Goal: Task Accomplishment & Management: Manage account settings

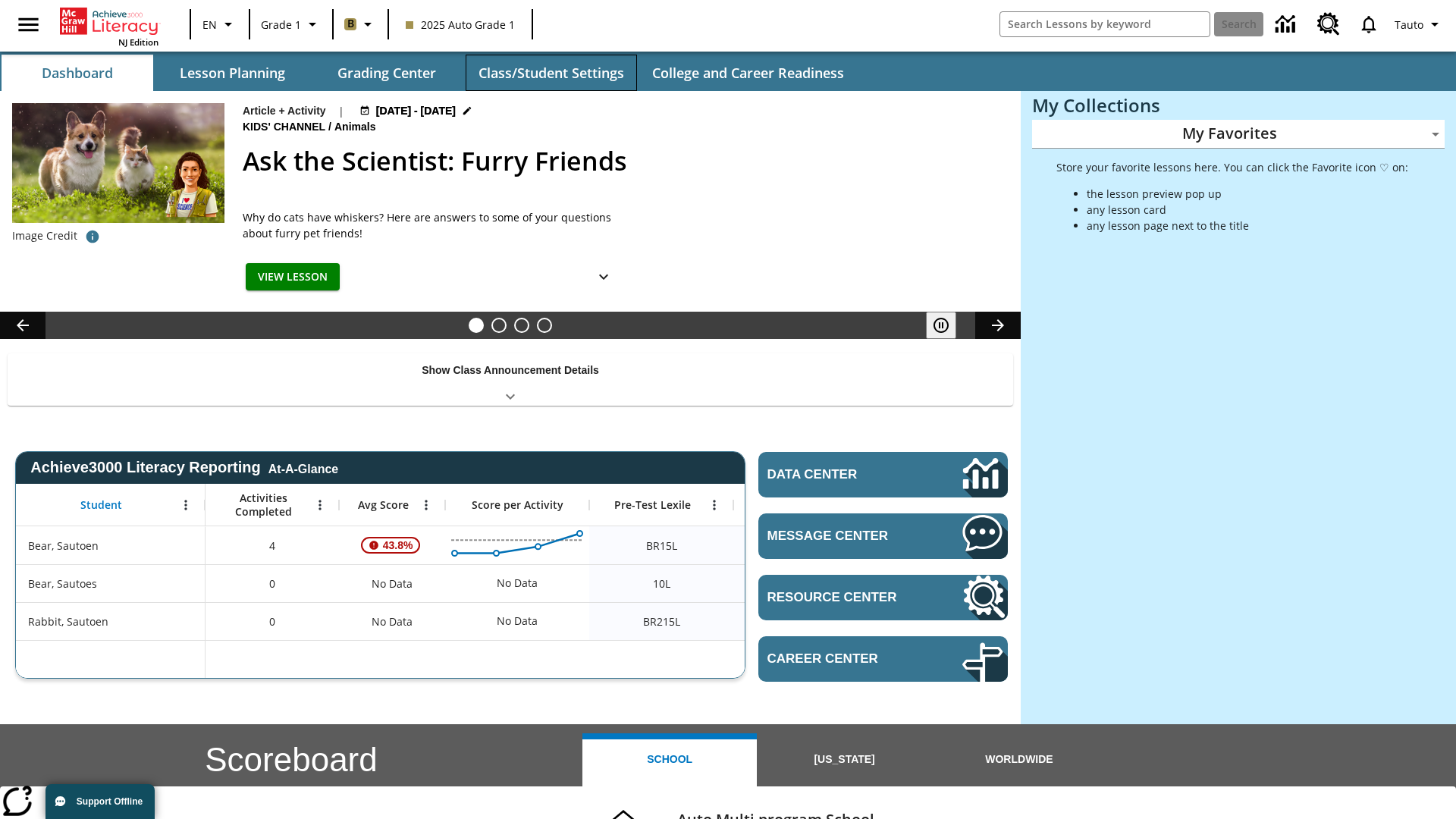
click at [551, 73] on button "Class/Student Settings" at bounding box center [552, 72] width 171 height 36
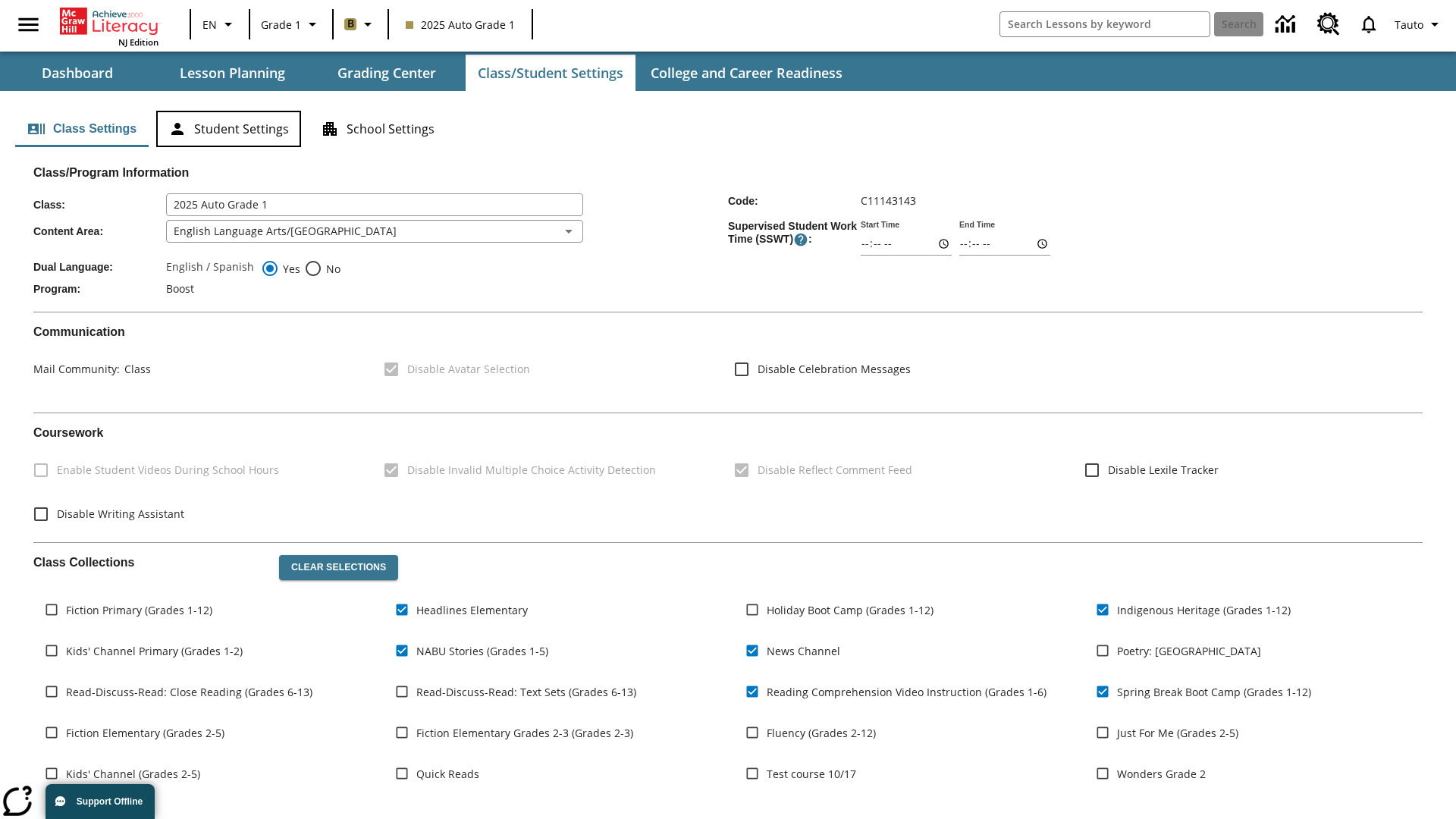
click at [228, 129] on button "Student Settings" at bounding box center [228, 128] width 145 height 36
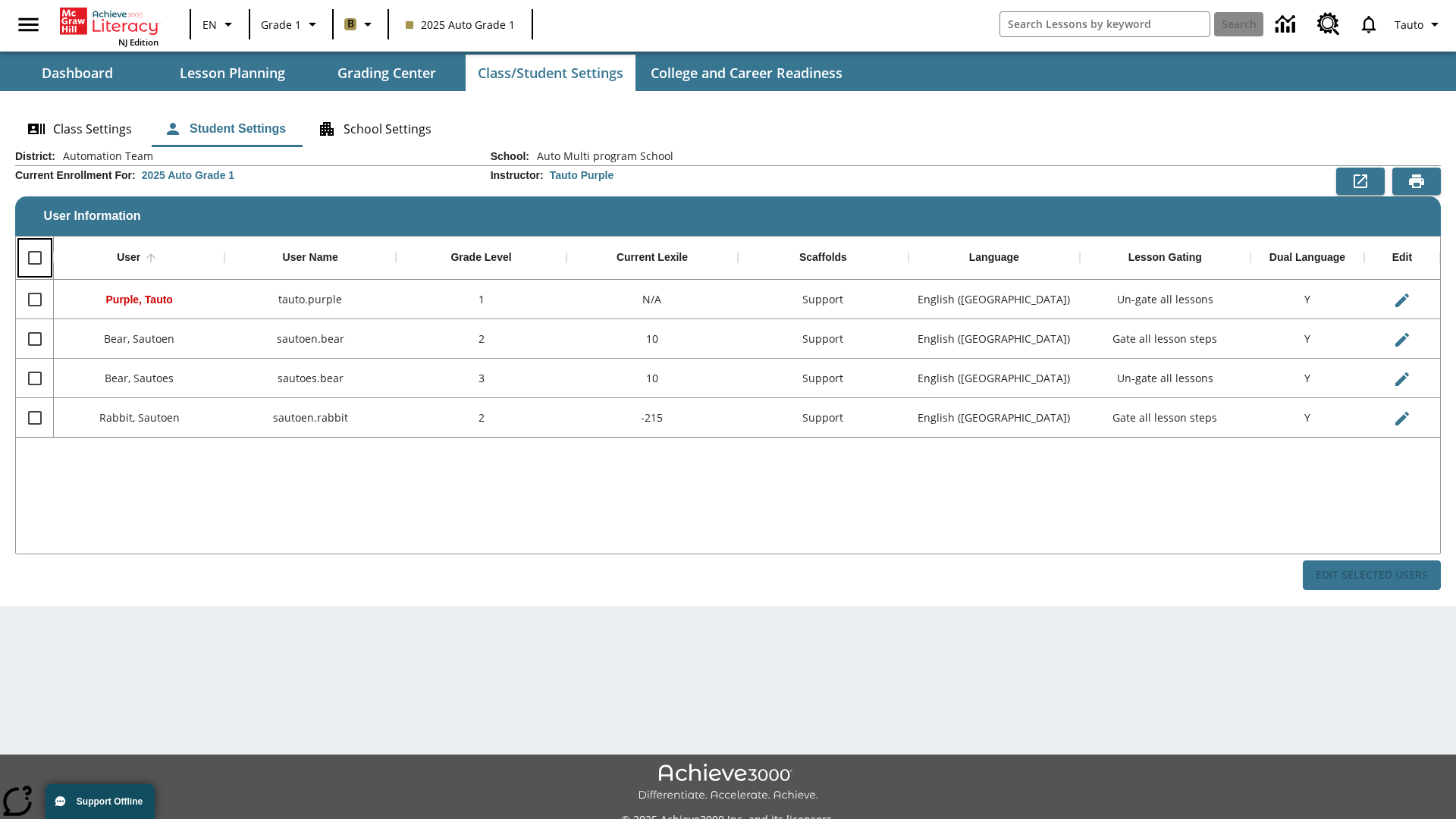
click at [34, 258] on input "Select all rows" at bounding box center [35, 258] width 32 height 32
checkbox input "true"
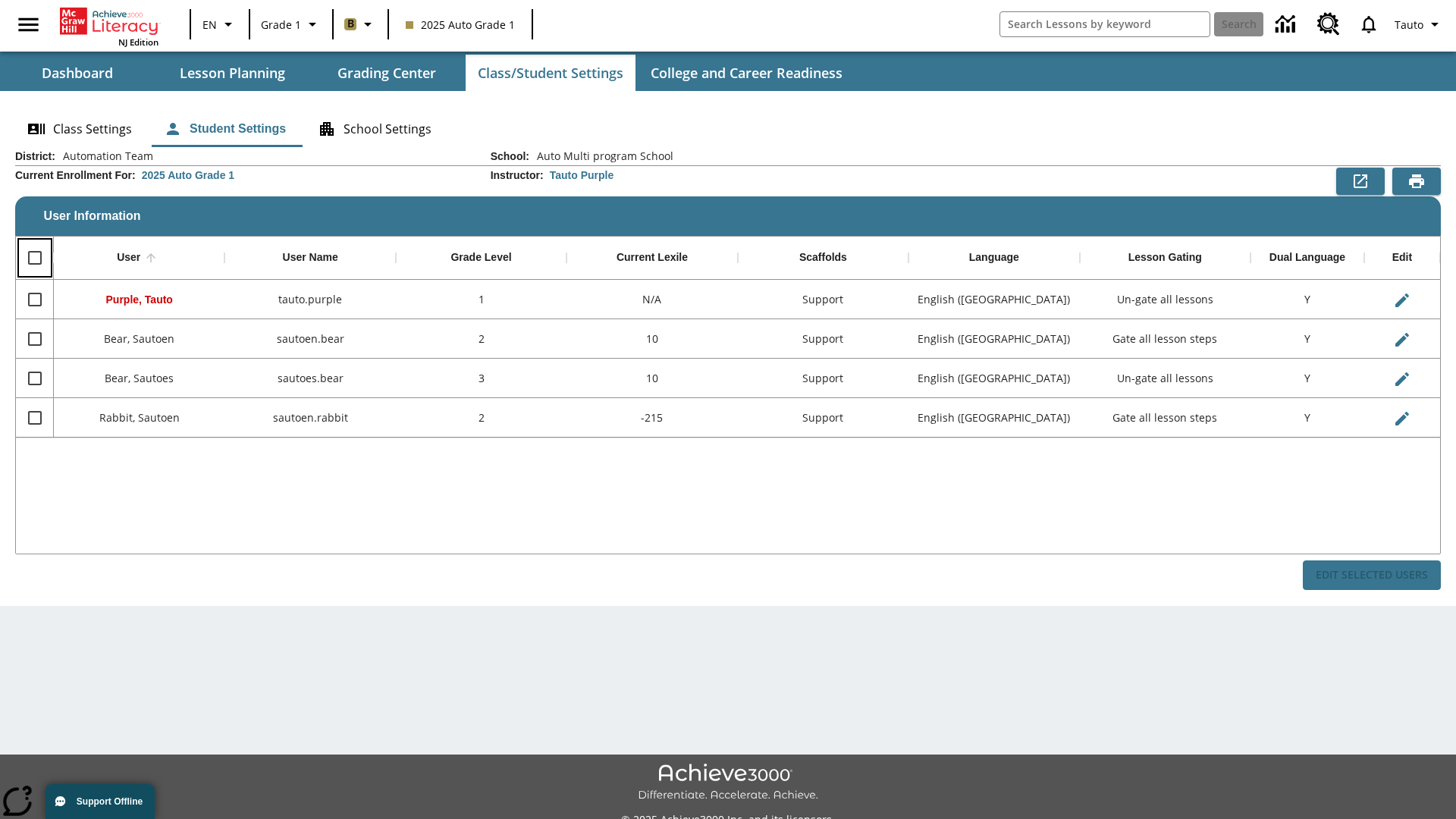
checkbox input "true"
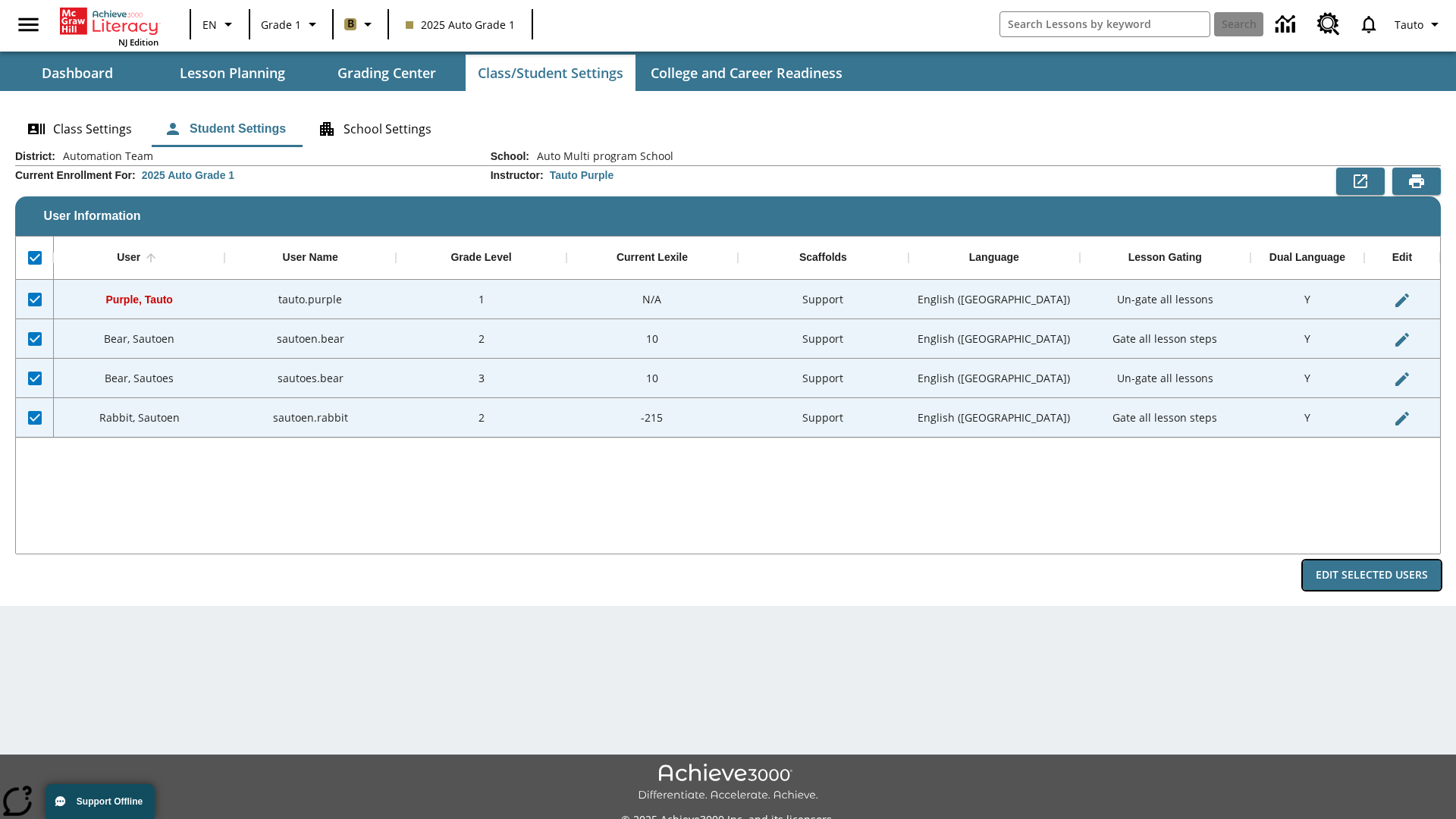
click at [1372, 575] on button "Edit Selected Users" at bounding box center [1371, 575] width 138 height 30
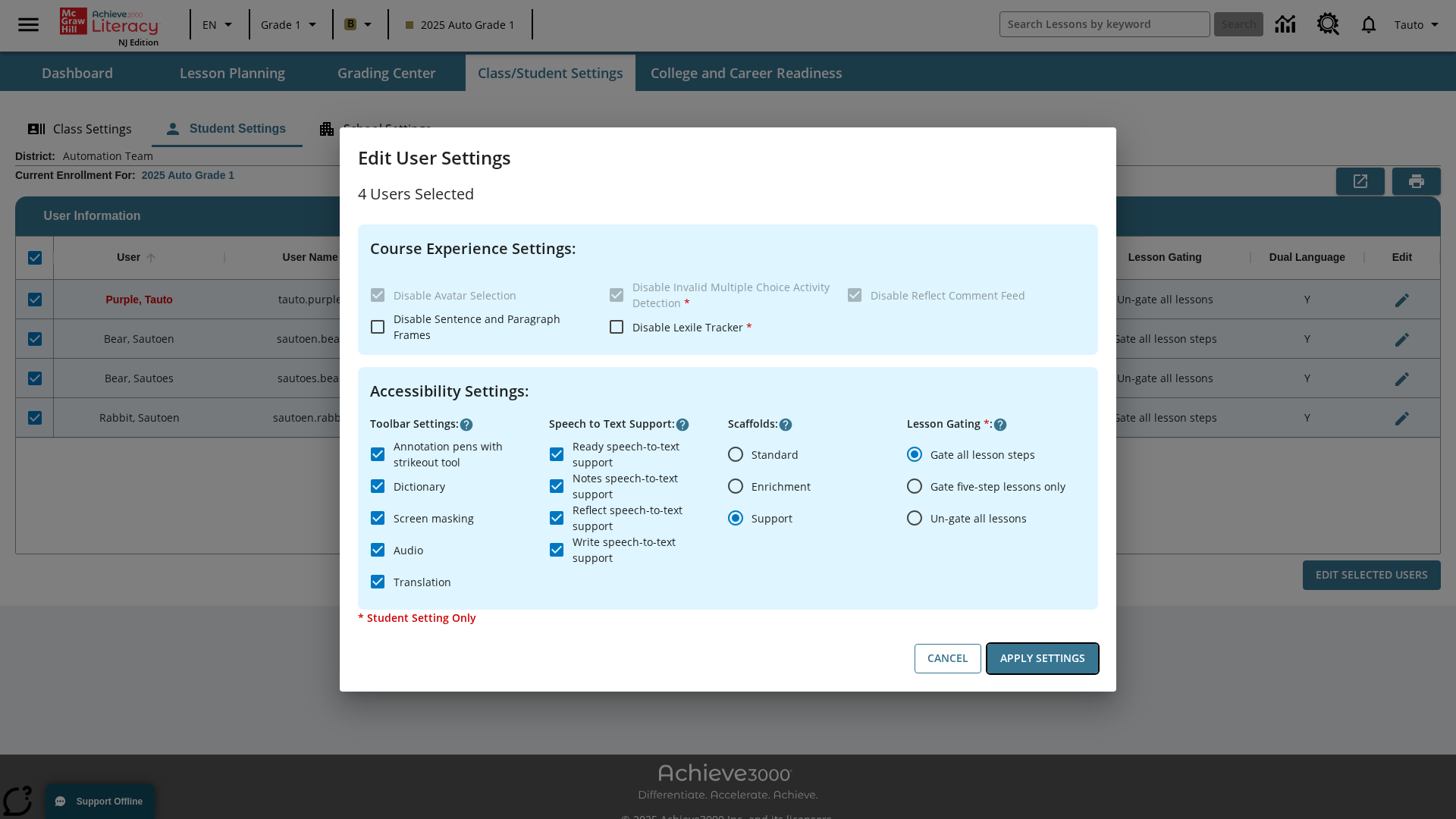
click at [1043, 658] on button "Apply Settings" at bounding box center [1042, 658] width 110 height 30
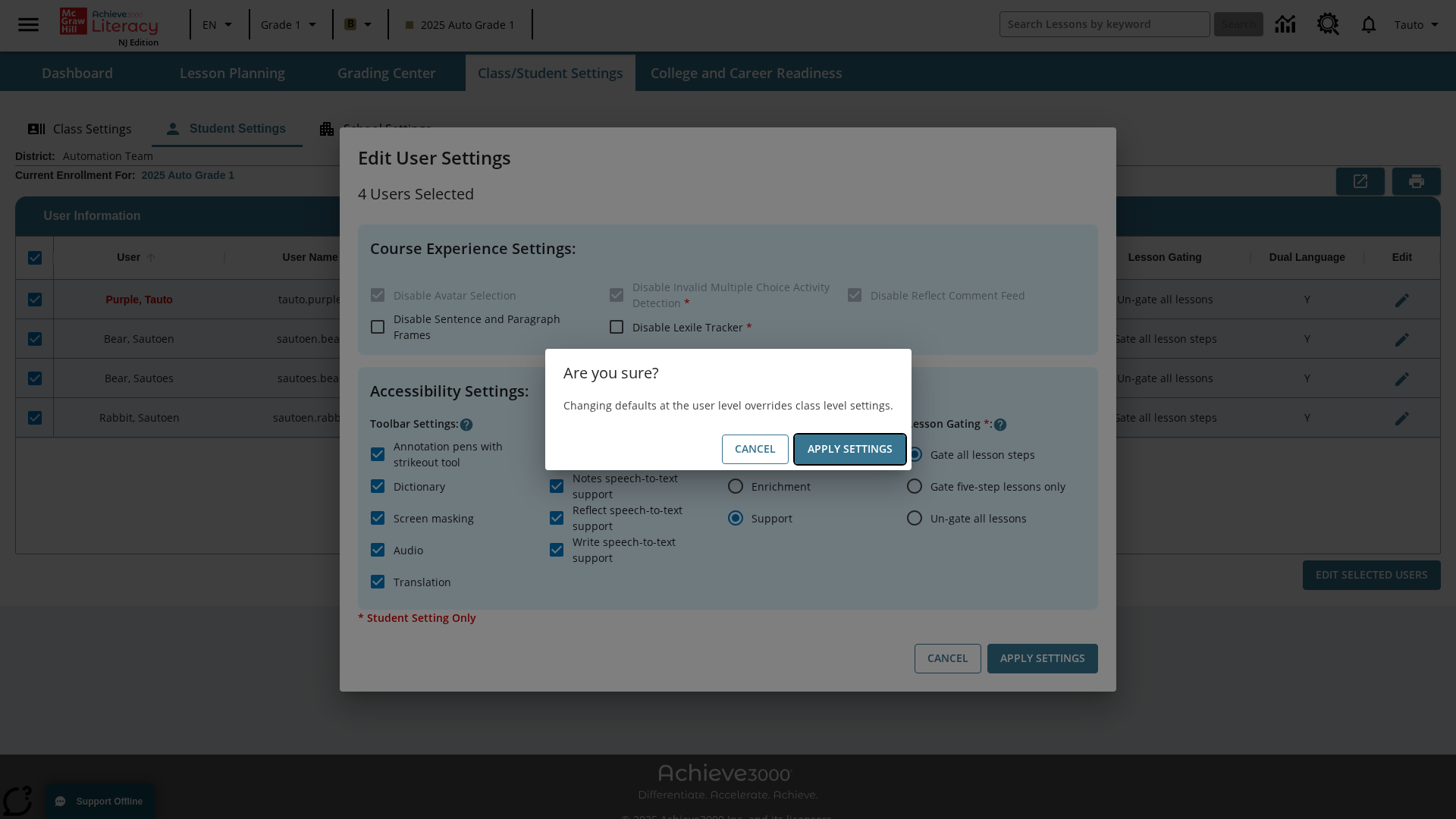
click at [849, 449] on button "Apply Settings" at bounding box center [850, 449] width 110 height 30
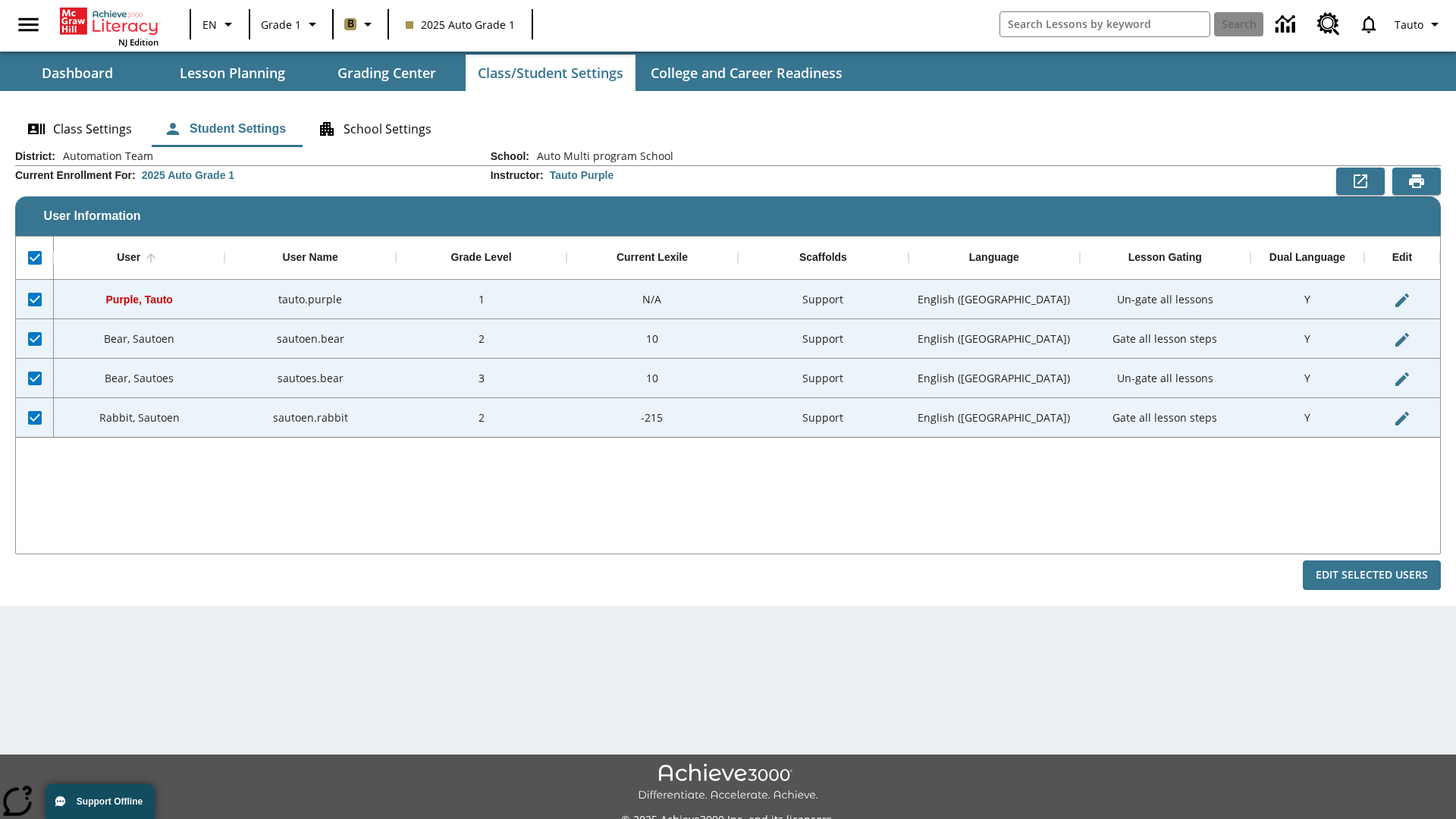
checkbox input "false"
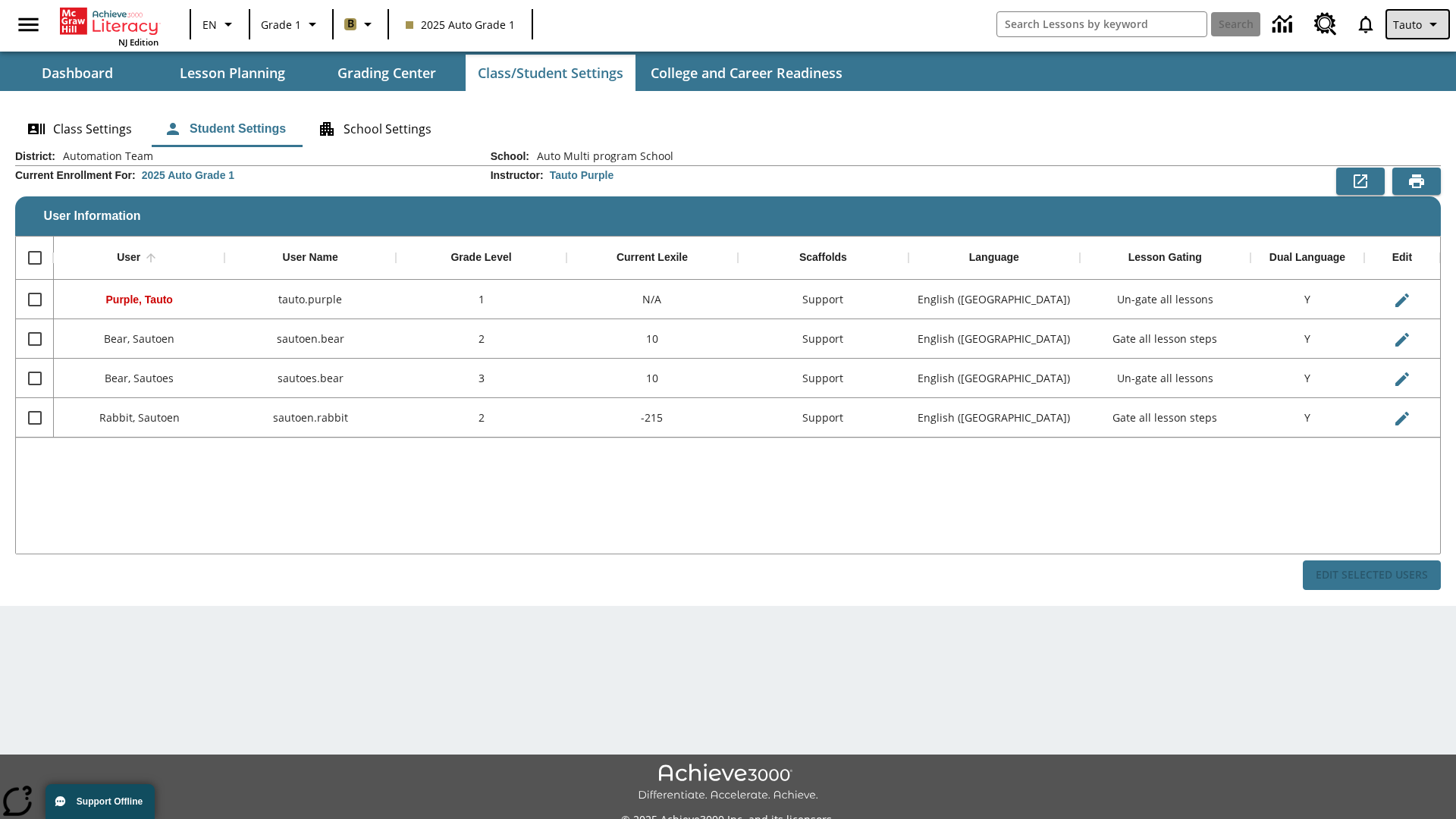
click at [1418, 24] on span "Tauto" at bounding box center [1407, 25] width 29 height 16
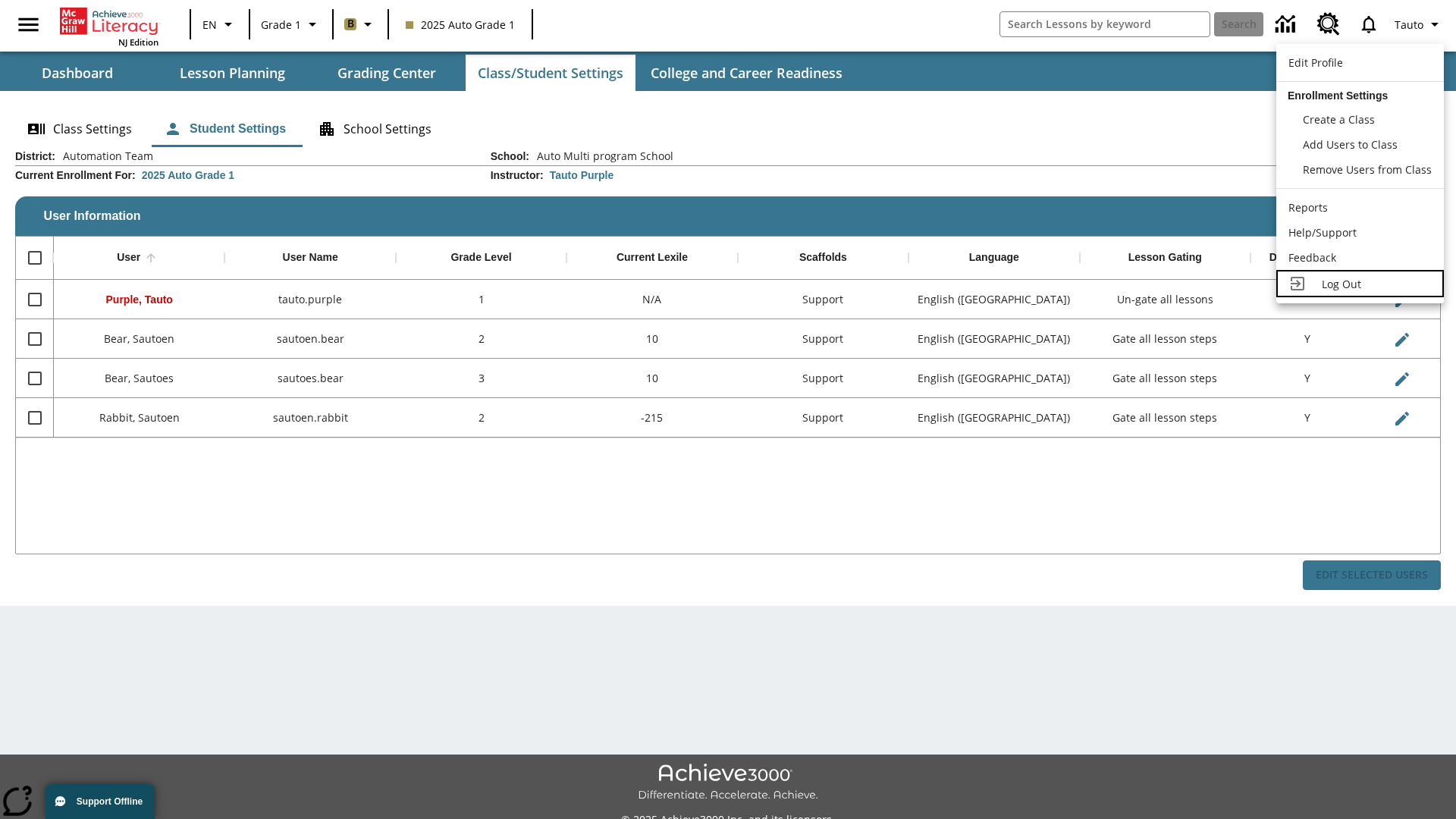
click at [1360, 283] on span "Log Out" at bounding box center [1341, 284] width 39 height 14
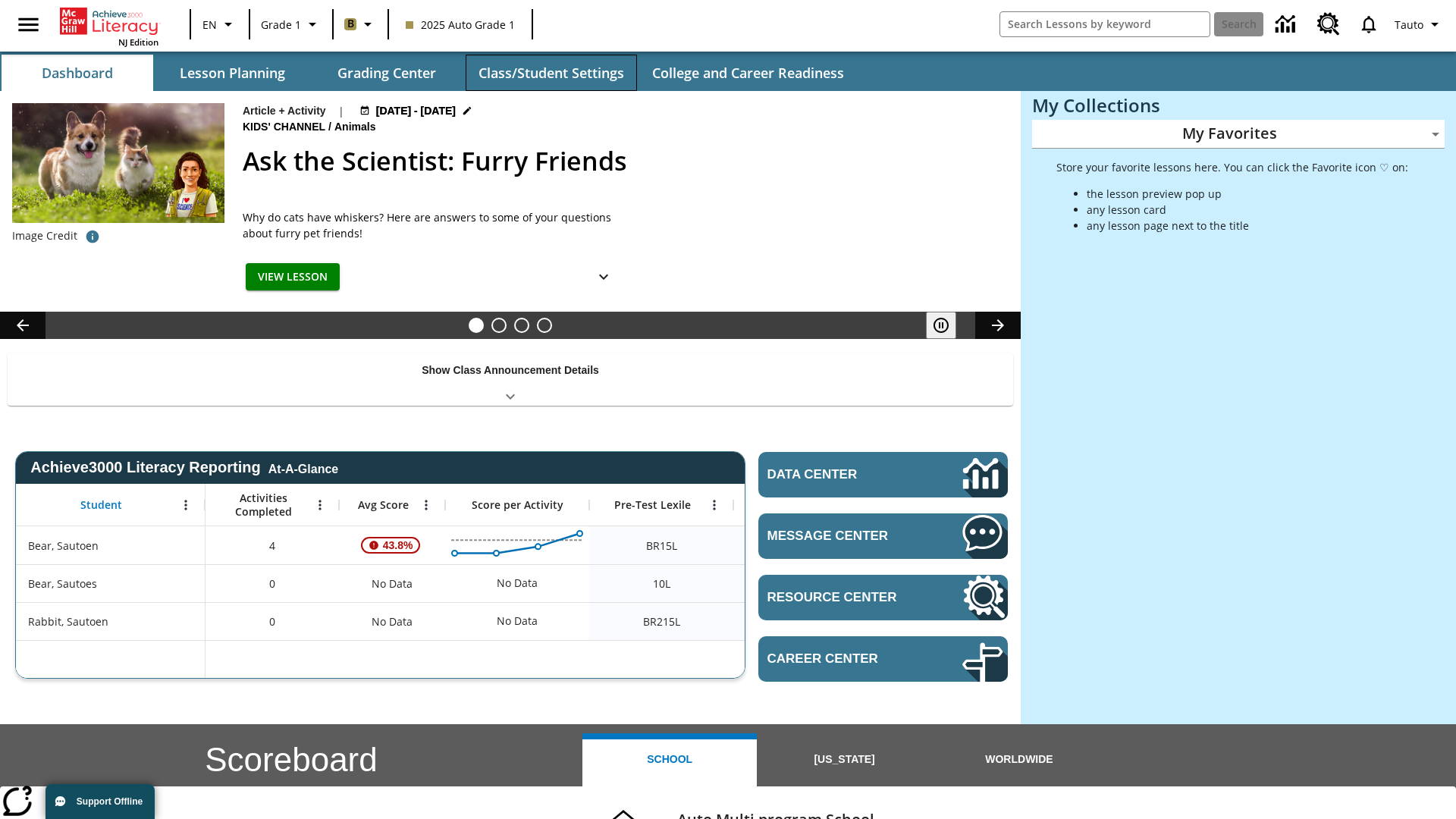
click at [551, 73] on button "Class/Student Settings" at bounding box center [552, 72] width 171 height 36
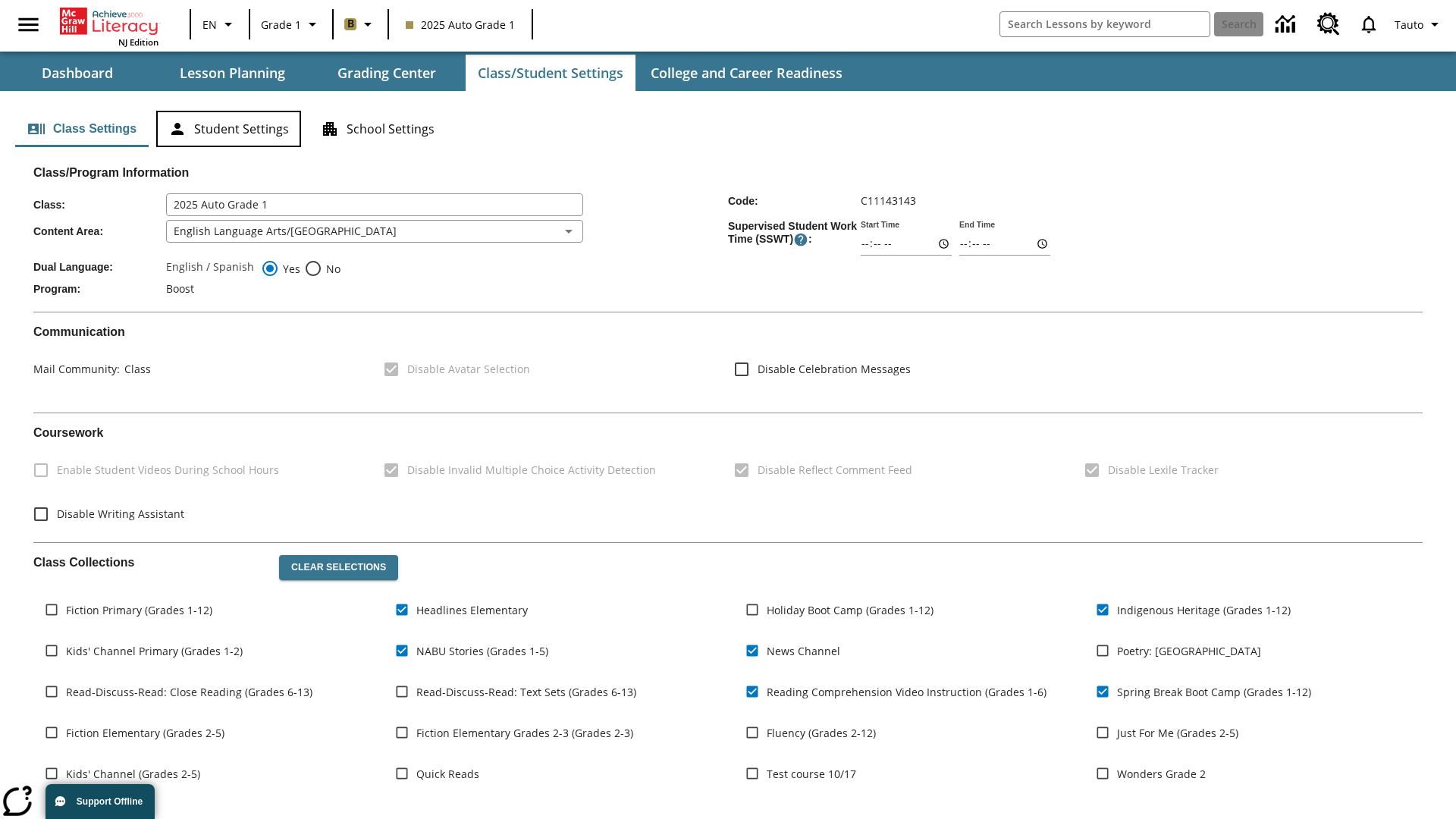
click at [228, 129] on button "Student Settings" at bounding box center [228, 128] width 145 height 36
